Goal: Share content: Share content

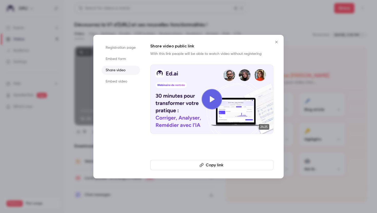
click at [285, 40] on div at bounding box center [188, 106] width 377 height 213
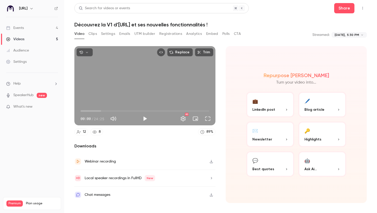
click at [280, 40] on div "Replace Trim 00:00 00:00 / 24:25 HD 12 8 89 % Downloads Webinar recording Local…" at bounding box center [220, 120] width 293 height 160
click at [25, 27] on link "Events 4" at bounding box center [32, 27] width 64 height 11
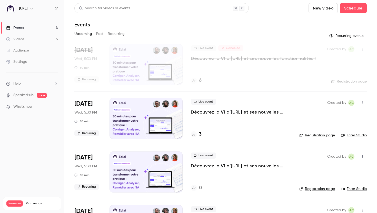
click at [200, 136] on h4 "3" at bounding box center [200, 134] width 3 height 7
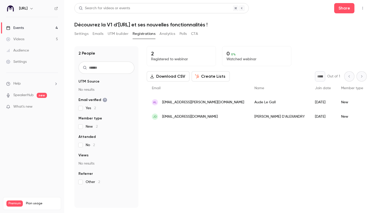
click at [36, 29] on link "Events 4" at bounding box center [32, 27] width 64 height 11
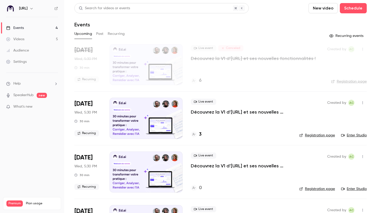
click at [201, 79] on h4 "6" at bounding box center [200, 80] width 3 height 7
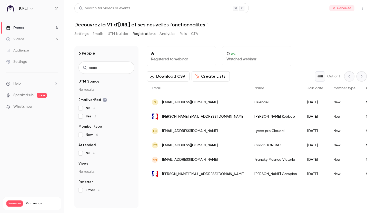
click at [102, 68] on input "text" at bounding box center [107, 68] width 56 height 12
click at [31, 53] on link "Audience" at bounding box center [32, 50] width 64 height 11
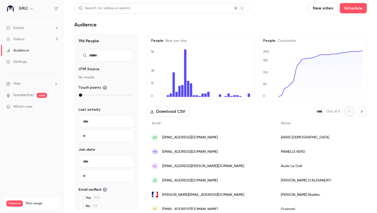
click at [108, 58] on input "text" at bounding box center [107, 55] width 56 height 12
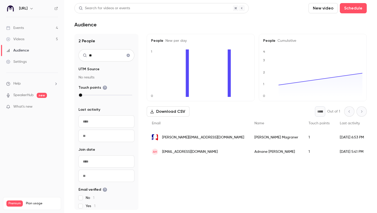
drag, startPoint x: 98, startPoint y: 56, endPoint x: 84, endPoint y: 56, distance: 13.9
click at [84, 56] on div "**" at bounding box center [107, 55] width 56 height 12
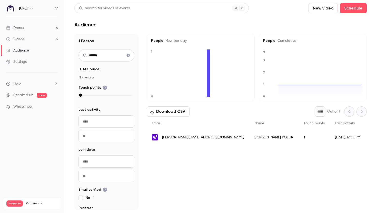
type input "******"
click at [174, 137] on span "paul.pollin@yahoo.fr" at bounding box center [203, 137] width 82 height 5
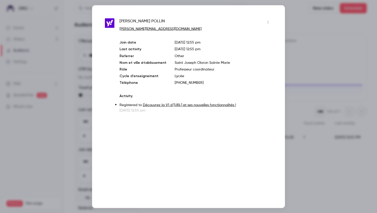
click at [329, 69] on div at bounding box center [188, 106] width 377 height 213
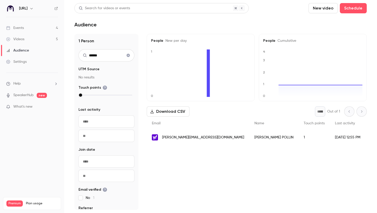
click at [127, 56] on icon "Clear search" at bounding box center [128, 55] width 3 height 3
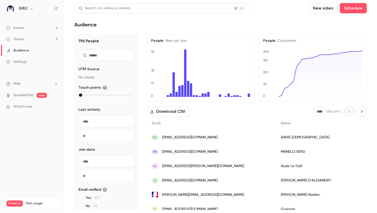
click at [28, 64] on link "Settings" at bounding box center [32, 61] width 64 height 11
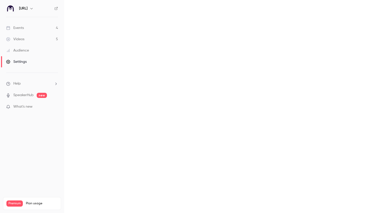
scroll to position [45, 0]
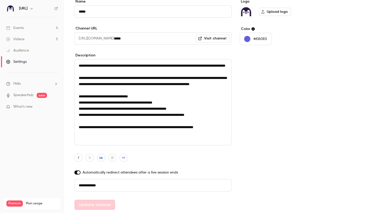
click at [33, 42] on link "Videos 5" at bounding box center [32, 39] width 64 height 11
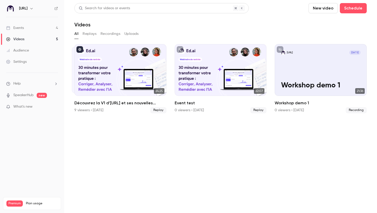
click at [91, 33] on button "Replays" at bounding box center [90, 34] width 14 height 8
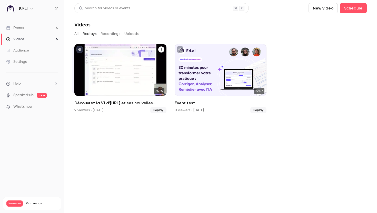
click at [143, 72] on div "Découvrez la V1 d’Ed.ai et ses nouvelles fonctionnalités !" at bounding box center [120, 70] width 92 height 52
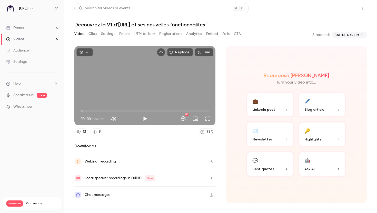
click at [338, 7] on button "Share" at bounding box center [344, 8] width 20 height 10
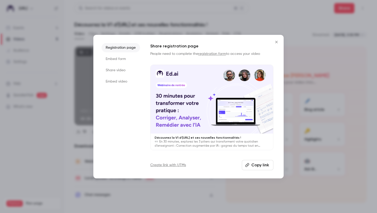
click at [133, 65] on ul "Registration page Embed form Share video Embed video" at bounding box center [121, 106] width 39 height 127
click at [123, 68] on li "Share video" at bounding box center [121, 70] width 39 height 9
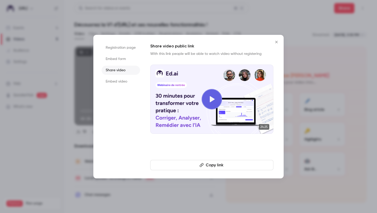
click at [205, 166] on button "Copy link" at bounding box center [211, 165] width 123 height 10
